Goal: Complete application form: Complete application form

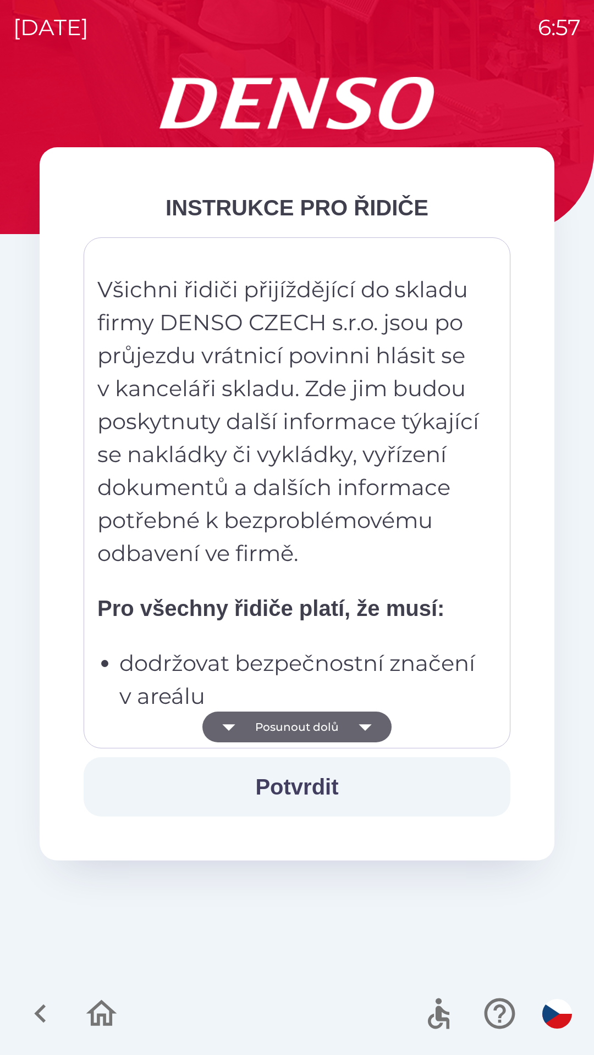
click at [294, 793] on button "Potvrdit" at bounding box center [297, 787] width 427 height 59
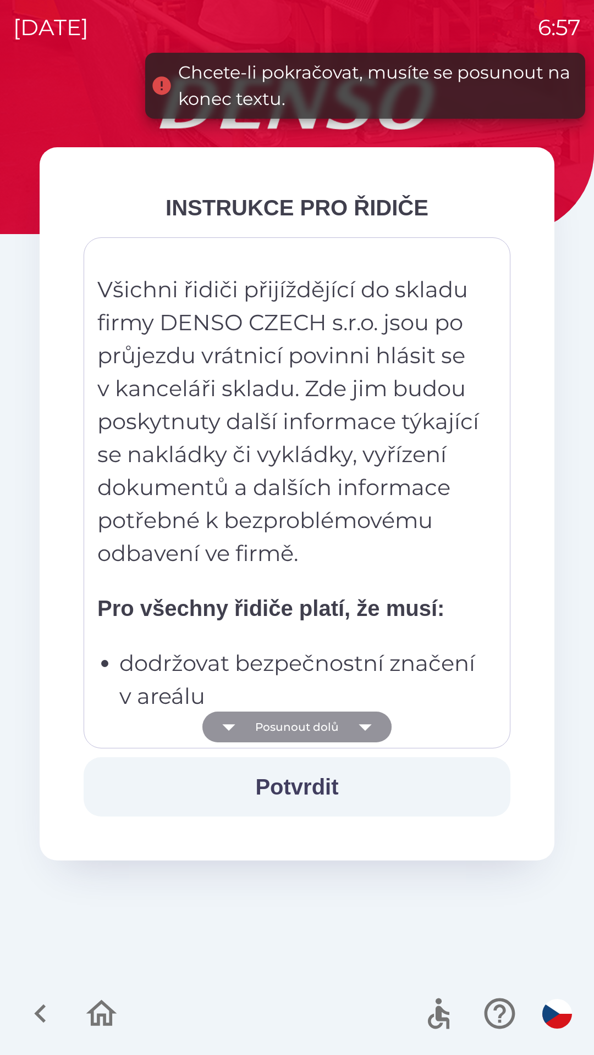
click at [291, 717] on button "Posunout dolů" at bounding box center [296, 727] width 189 height 31
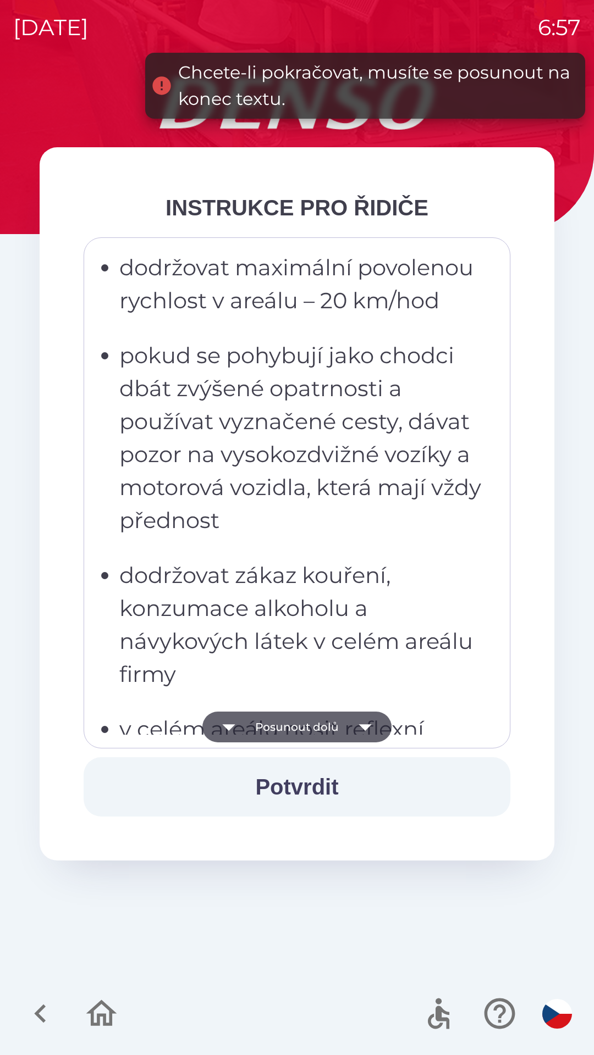
click at [285, 737] on button "Posunout dolů" at bounding box center [296, 727] width 189 height 31
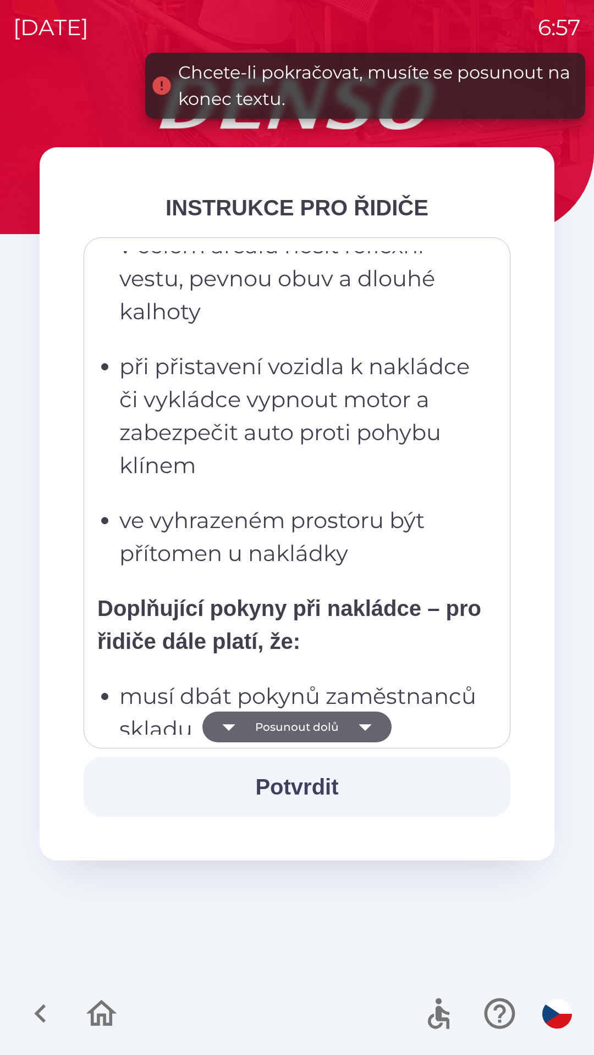
click at [285, 723] on button "Posunout dolů" at bounding box center [296, 727] width 189 height 31
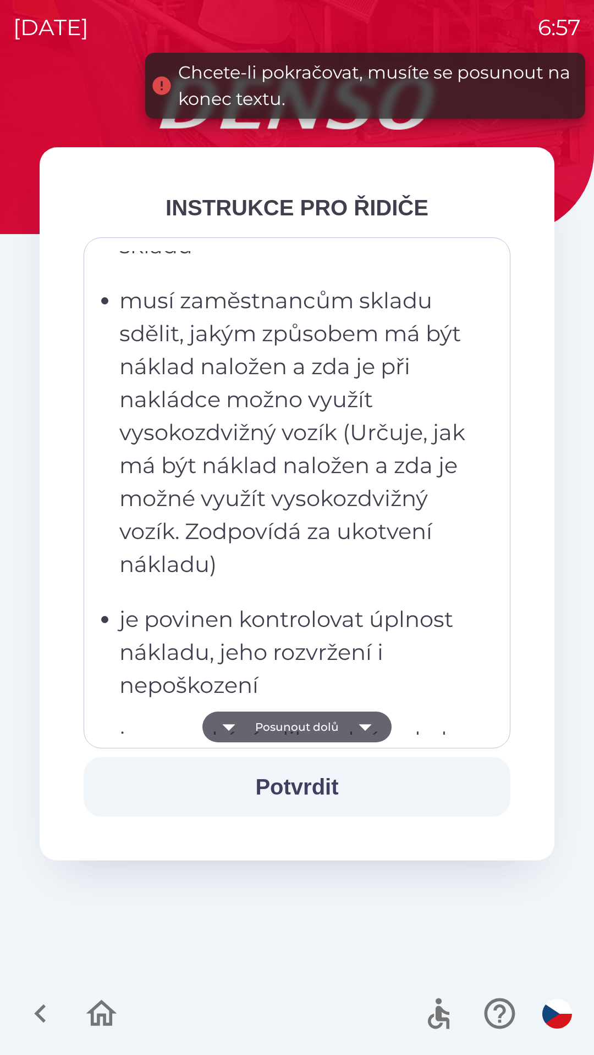
click at [290, 727] on button "Posunout dolů" at bounding box center [296, 727] width 189 height 31
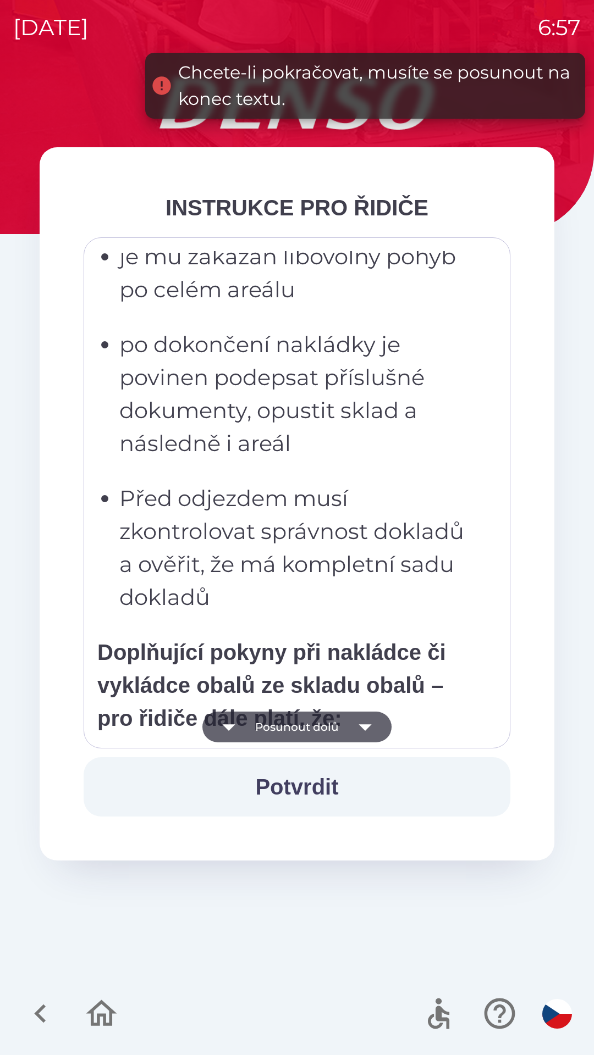
click at [308, 784] on button "Potvrdit" at bounding box center [297, 787] width 427 height 59
click at [289, 720] on button "Posunout dolů" at bounding box center [296, 727] width 189 height 31
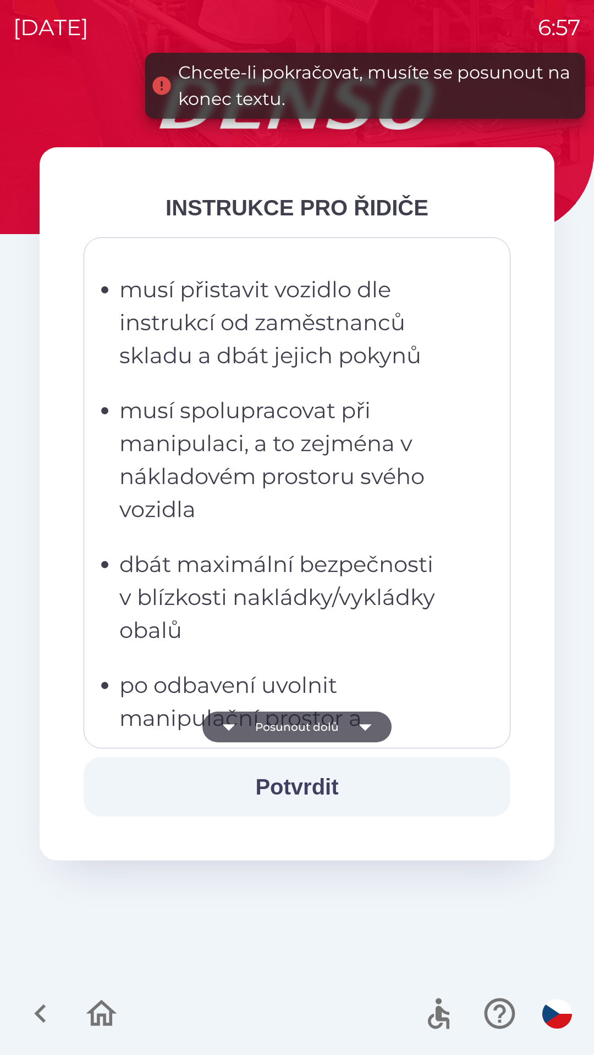
click at [285, 729] on button "Posunout dolů" at bounding box center [296, 727] width 189 height 31
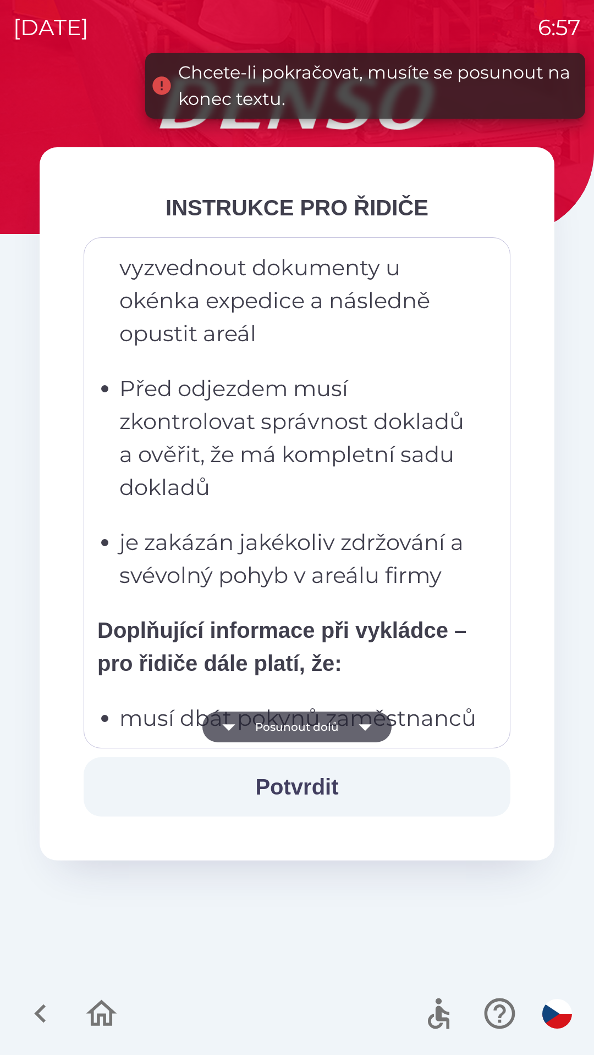
click at [293, 721] on button "Posunout dolů" at bounding box center [296, 727] width 189 height 31
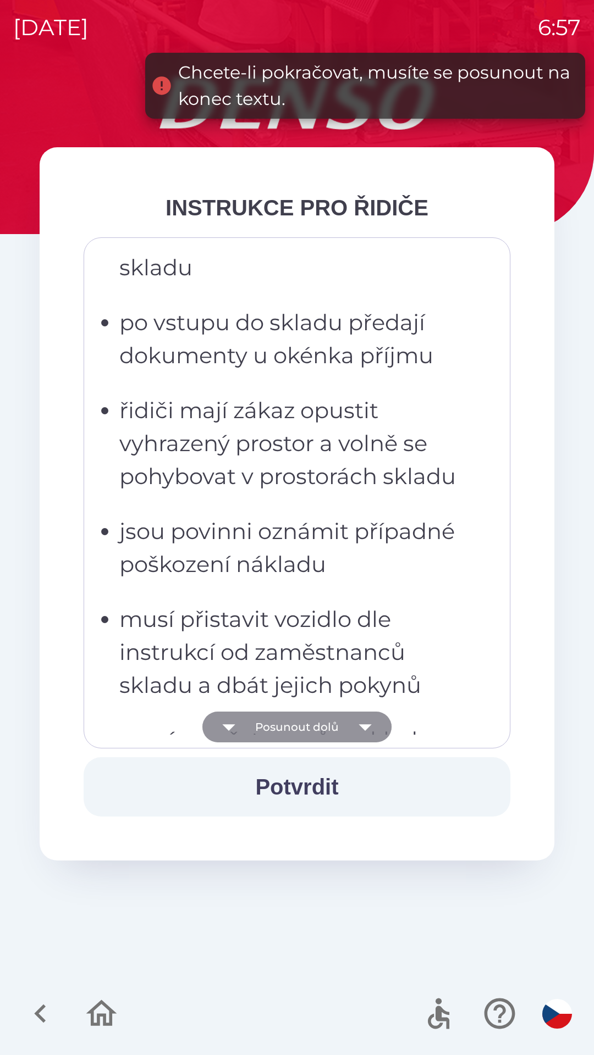
click at [295, 725] on button "Posunout dolů" at bounding box center [296, 727] width 189 height 31
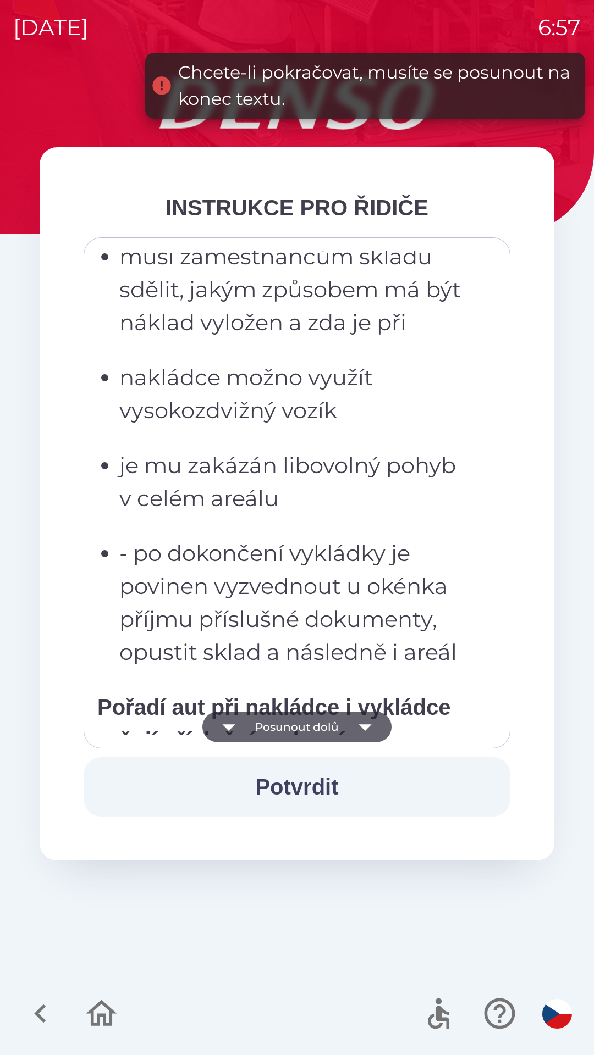
click at [294, 719] on button "Posunout dolů" at bounding box center [296, 727] width 189 height 31
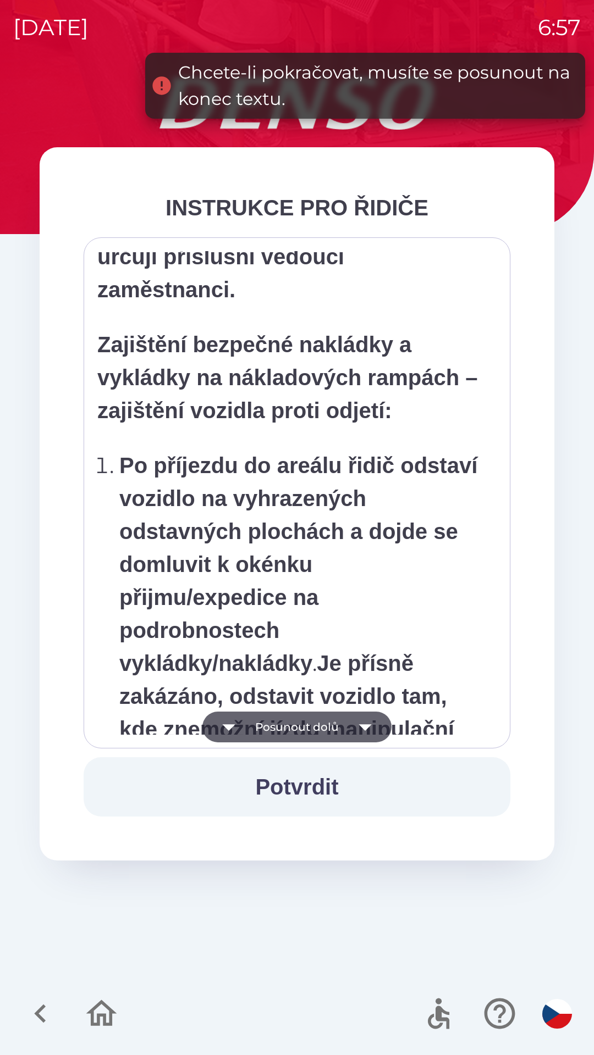
click at [297, 731] on button "Posunout dolů" at bounding box center [296, 727] width 189 height 31
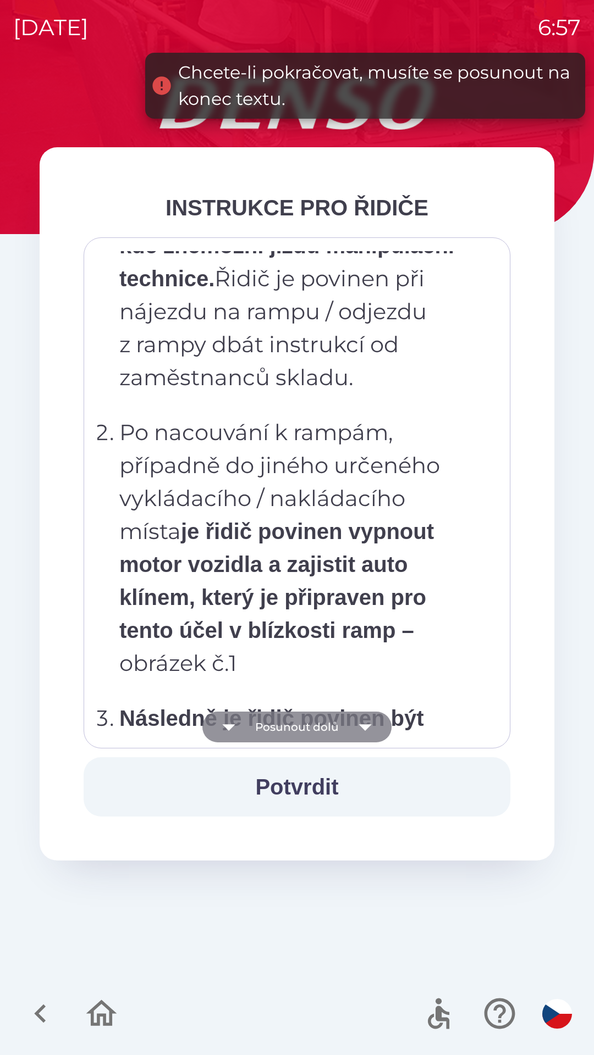
click at [299, 724] on button "Posunout dolů" at bounding box center [296, 727] width 189 height 31
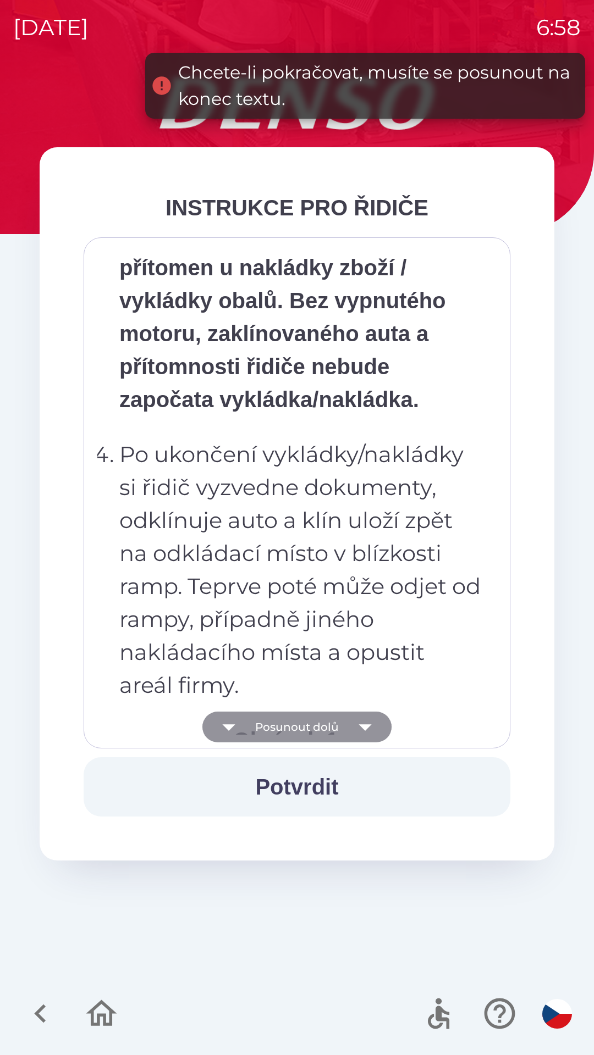
click at [301, 728] on button "Posunout dolů" at bounding box center [296, 727] width 189 height 31
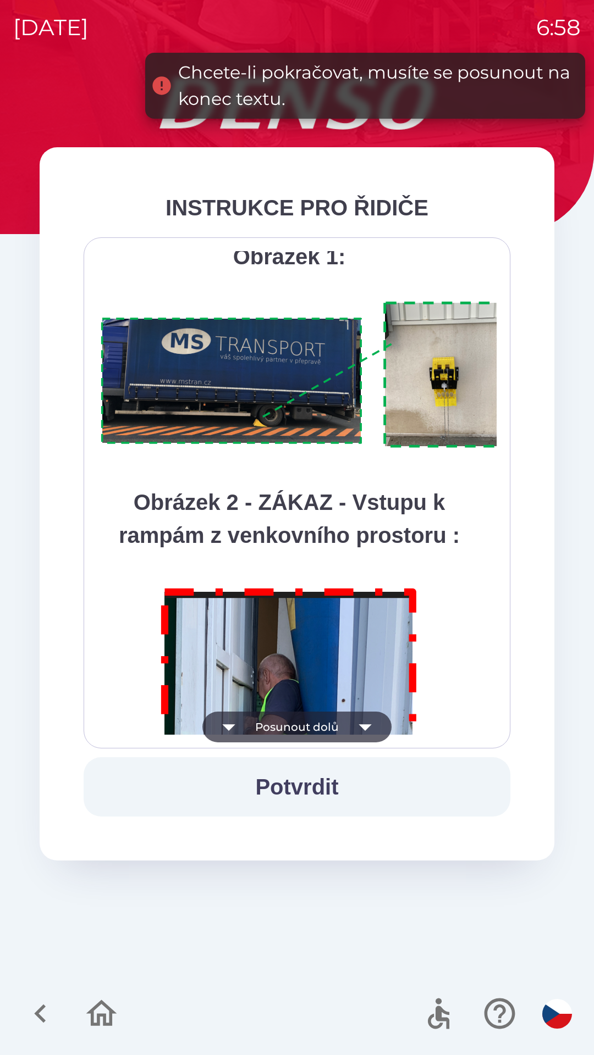
click at [308, 725] on button "Posunout dolů" at bounding box center [296, 727] width 189 height 31
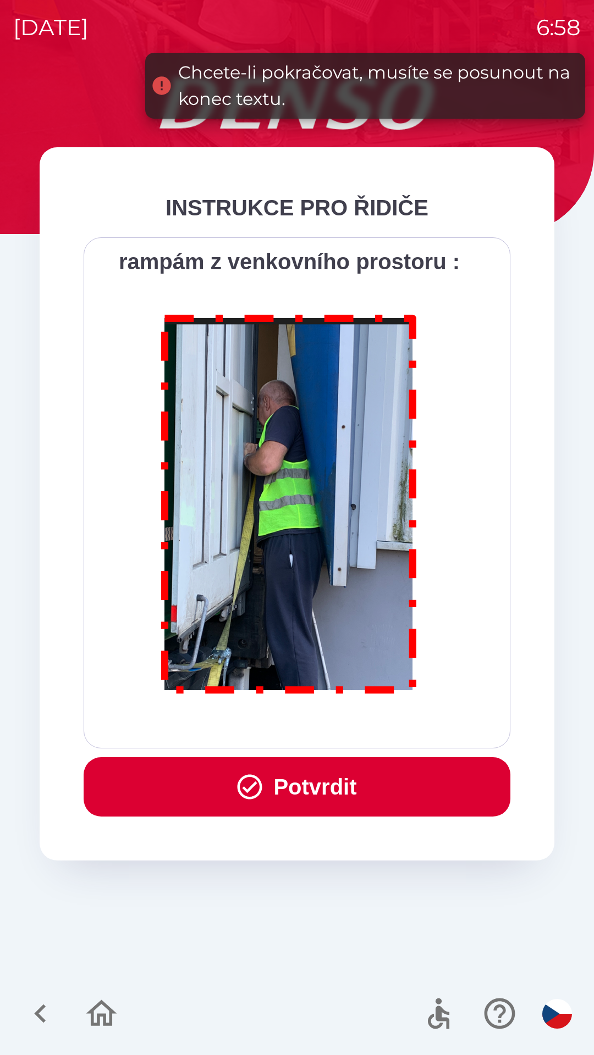
click at [303, 796] on button "Potvrdit" at bounding box center [297, 787] width 427 height 59
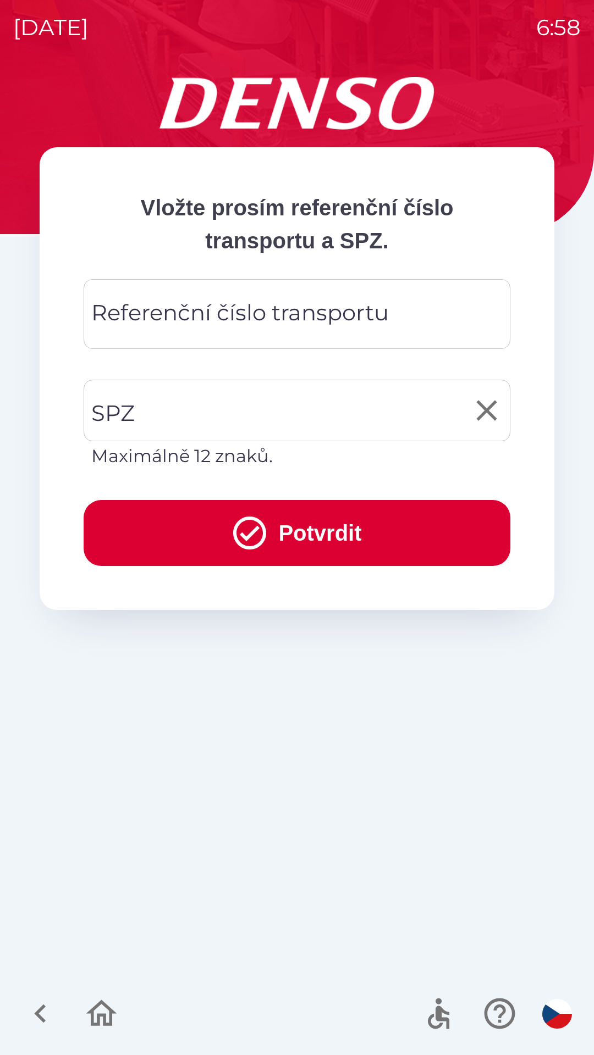
click at [198, 417] on input "SPZ" at bounding box center [289, 411] width 400 height 52
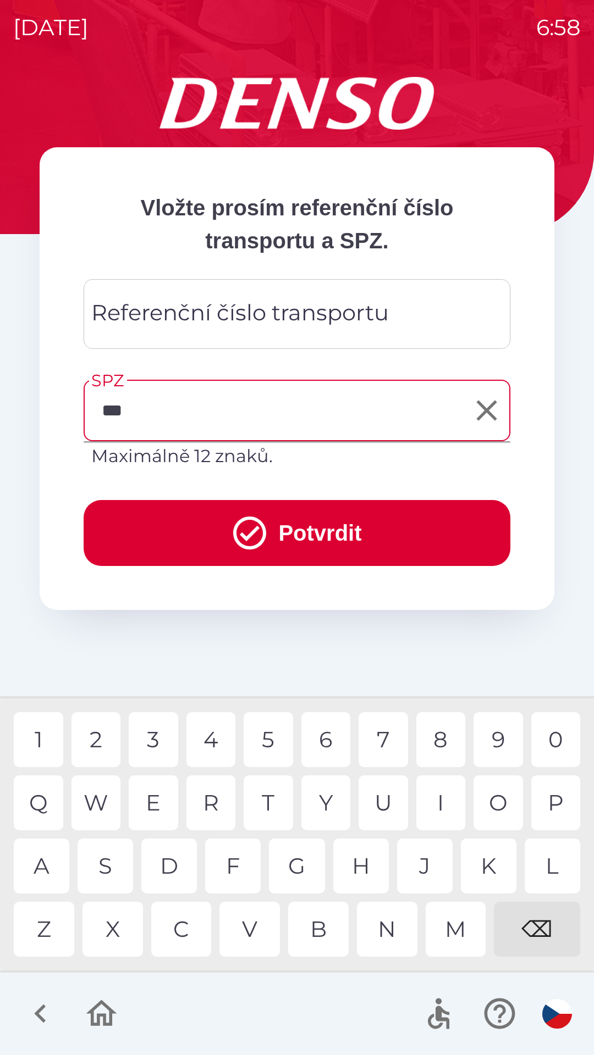
click at [49, 865] on div "A" at bounding box center [42, 866] width 56 height 55
click at [152, 737] on div "3" at bounding box center [153, 739] width 49 height 55
click at [314, 736] on div "6" at bounding box center [325, 739] width 49 height 55
click at [158, 746] on div "3" at bounding box center [153, 739] width 49 height 55
type input "*******"
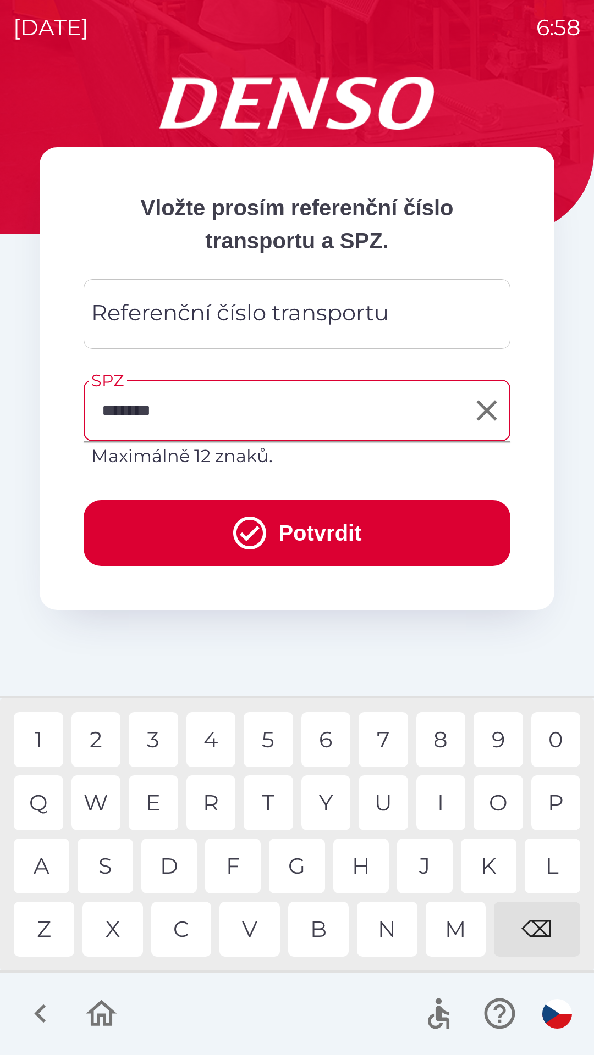
click at [433, 741] on div "8" at bounding box center [440, 739] width 49 height 55
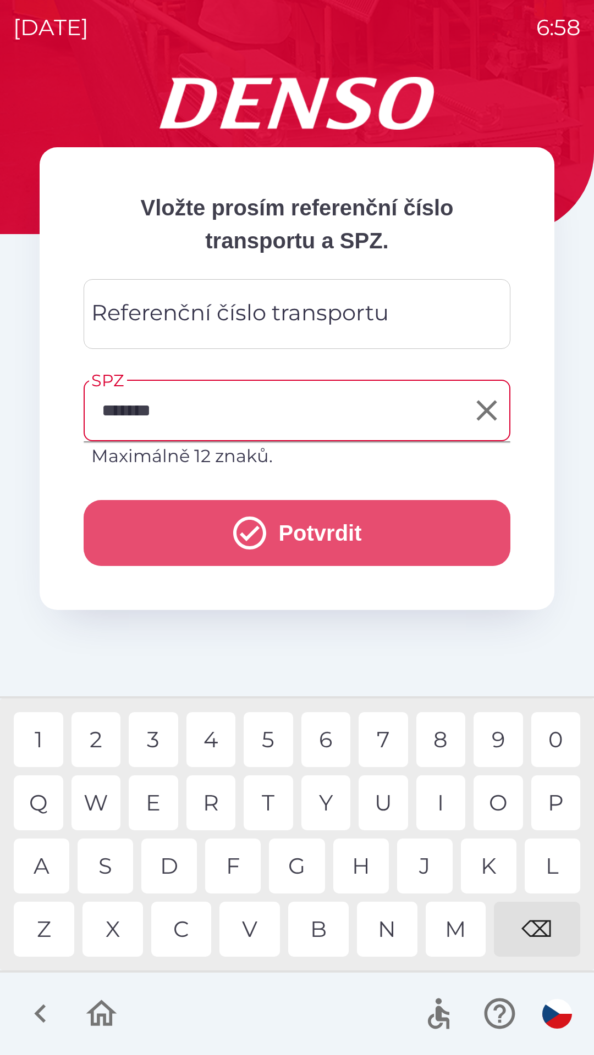
click at [279, 528] on button "Potvrdit" at bounding box center [297, 533] width 427 height 66
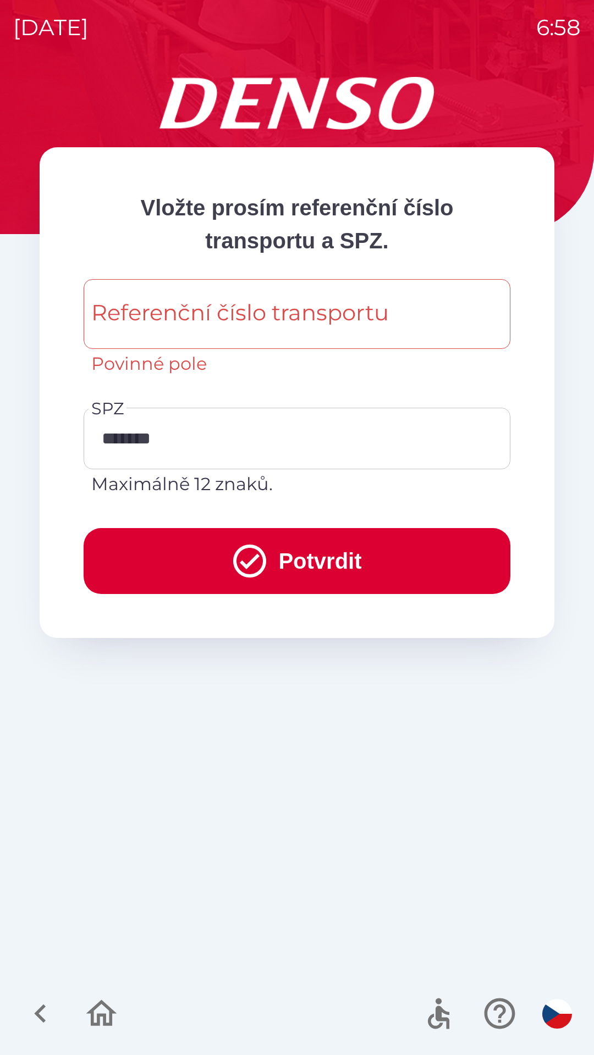
click at [356, 313] on div "Referenční číslo transportu Referenční číslo transportu Povinné pole" at bounding box center [297, 328] width 427 height 98
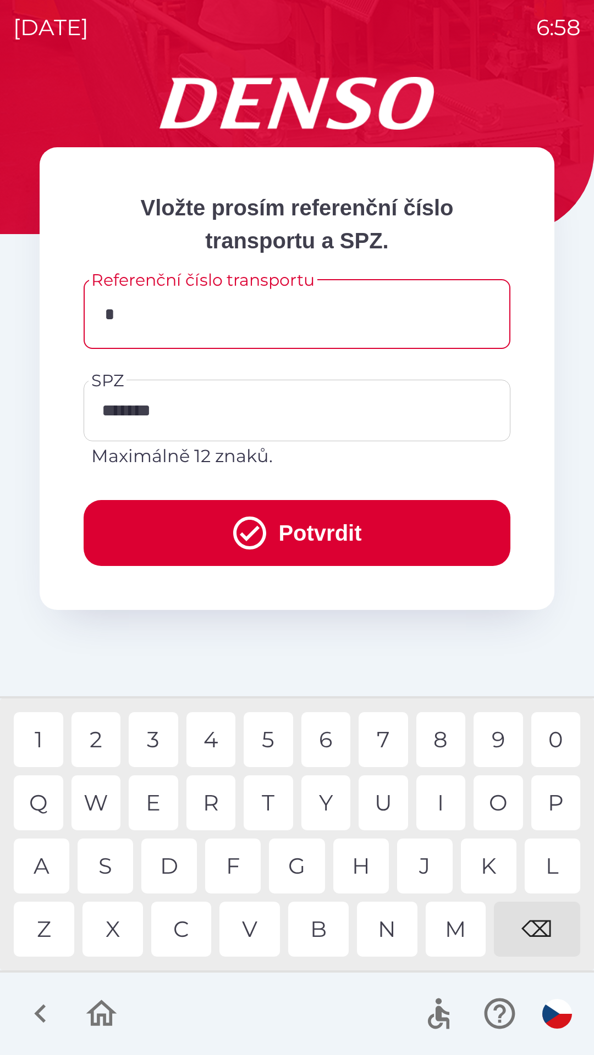
click at [320, 804] on div "Y" at bounding box center [325, 803] width 49 height 55
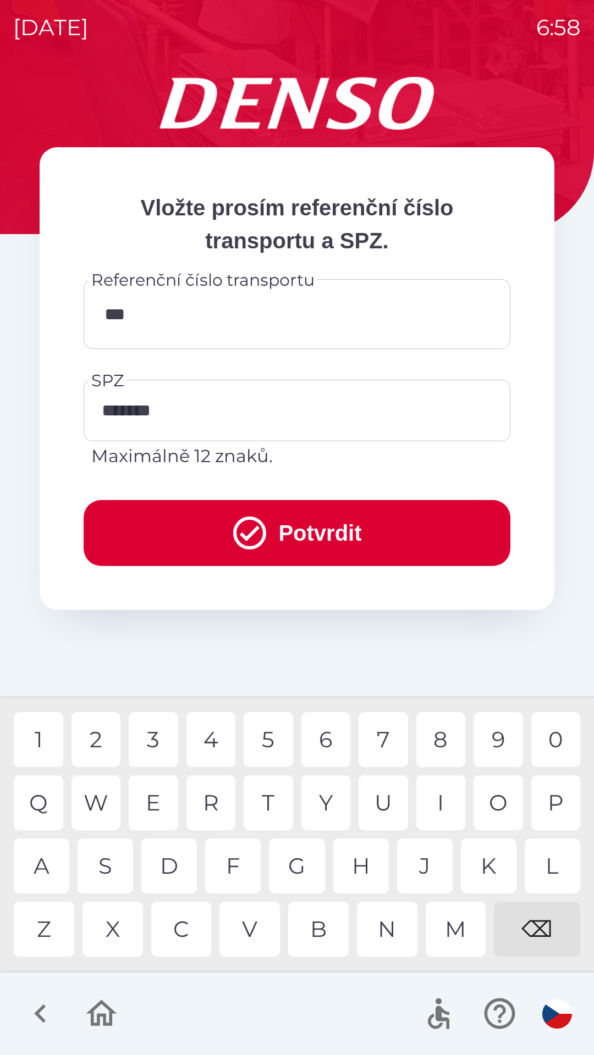
click at [449, 930] on div "M" at bounding box center [455, 929] width 60 height 55
click at [379, 804] on div "U" at bounding box center [382, 803] width 49 height 55
click at [98, 736] on div "2" at bounding box center [95, 739] width 49 height 55
click at [549, 737] on div "0" at bounding box center [555, 739] width 49 height 55
click at [98, 738] on div "2" at bounding box center [95, 739] width 49 height 55
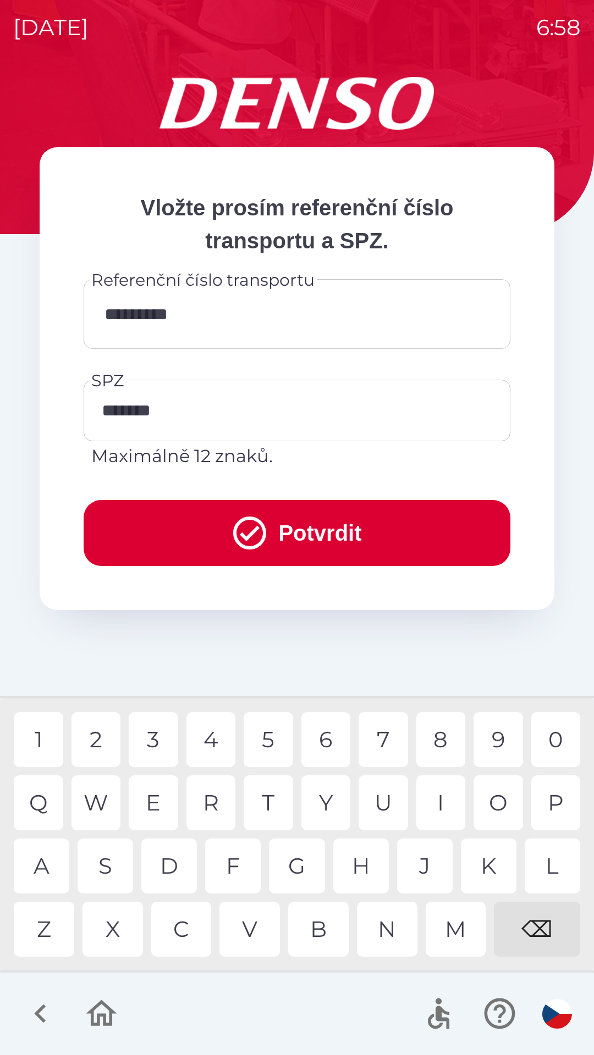
type input "**********"
click at [336, 531] on button "Potvrdit" at bounding box center [297, 533] width 427 height 66
